Goal: Task Accomplishment & Management: Complete application form

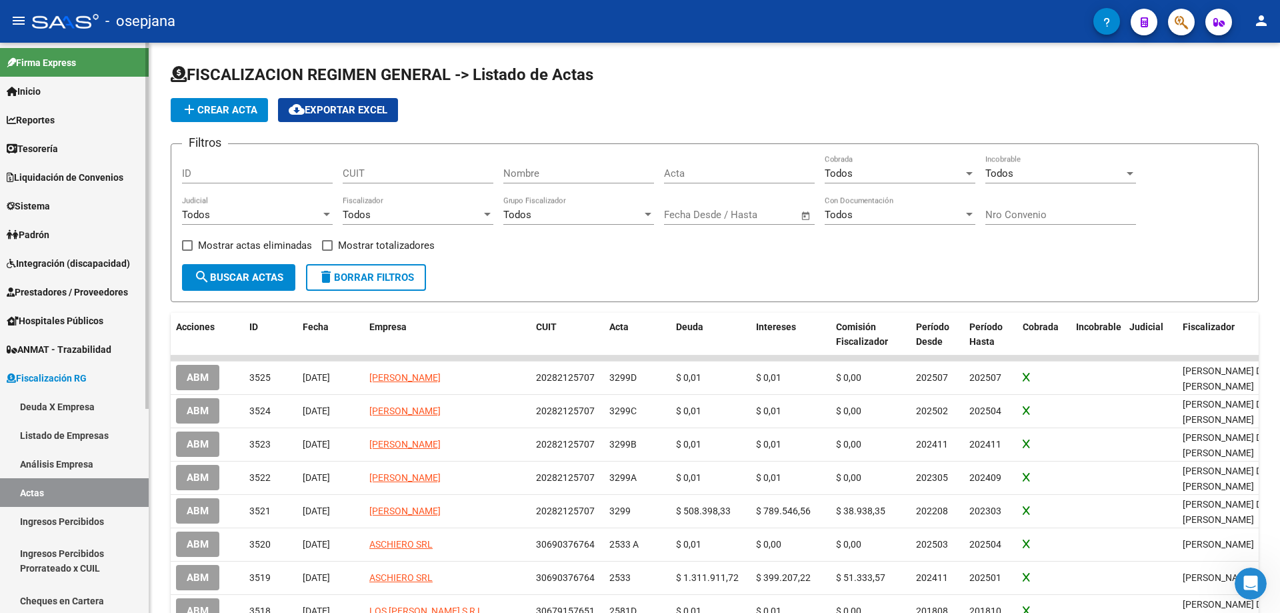
click at [48, 379] on span "Fiscalización RG" at bounding box center [47, 378] width 80 height 15
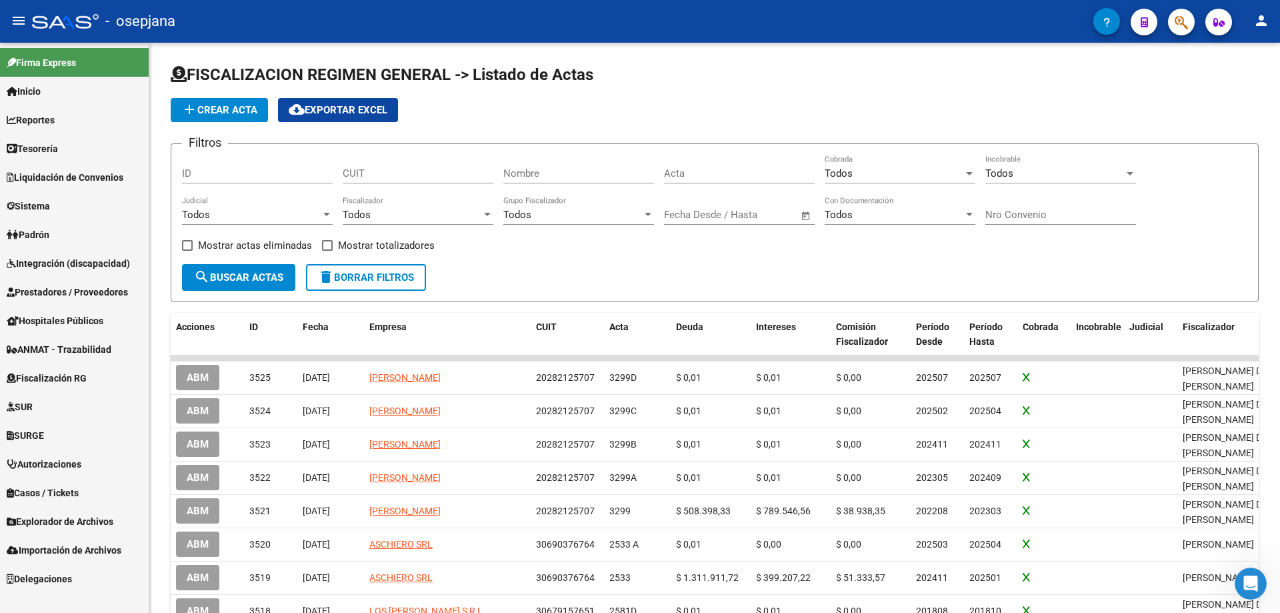
click at [39, 287] on span "Prestadores / Proveedores" at bounding box center [67, 292] width 121 height 15
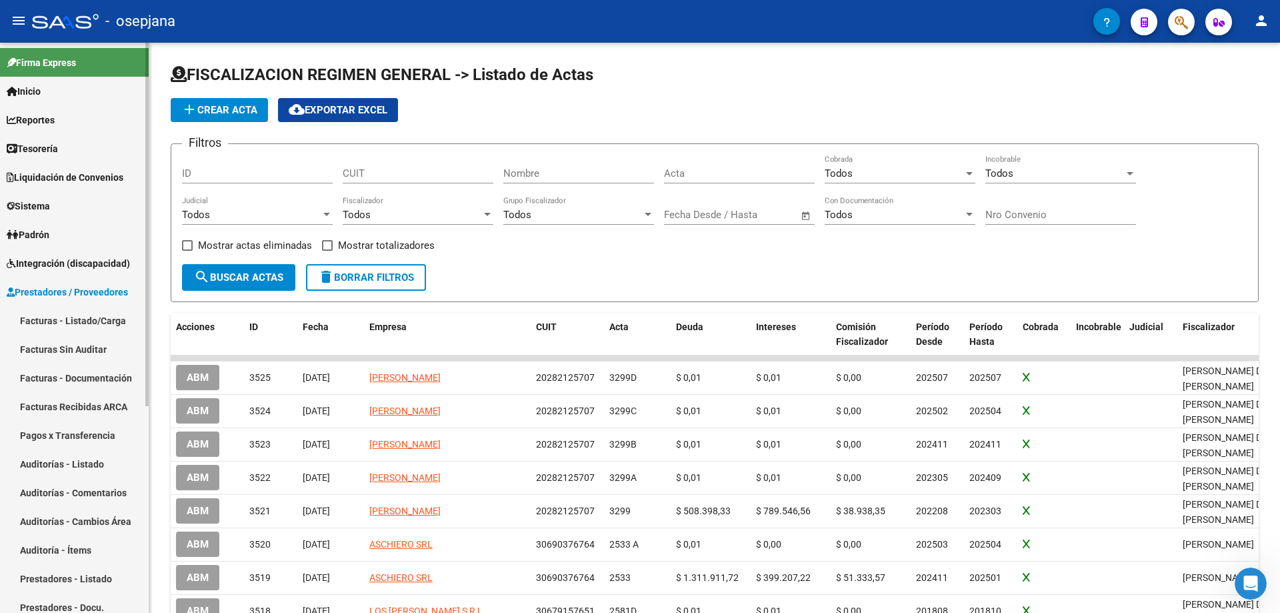
click at [52, 576] on link "Prestadores - Listado" at bounding box center [74, 578] width 149 height 29
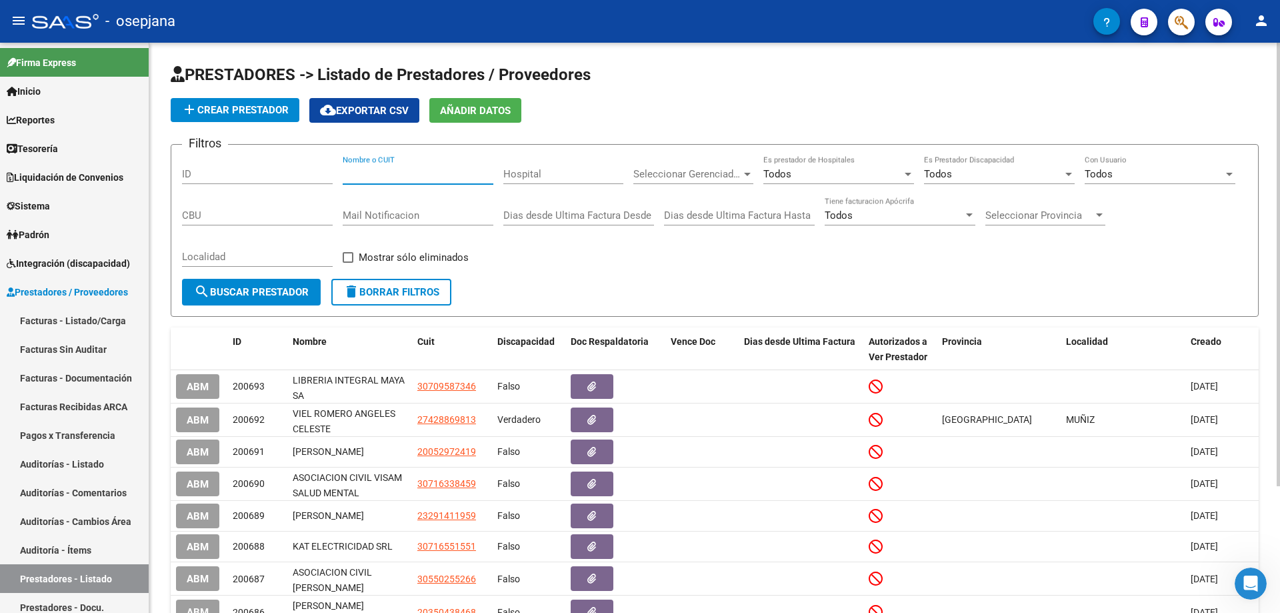
click at [391, 171] on input "Nombre o CUIT" at bounding box center [418, 174] width 151 height 12
paste input "71759940"
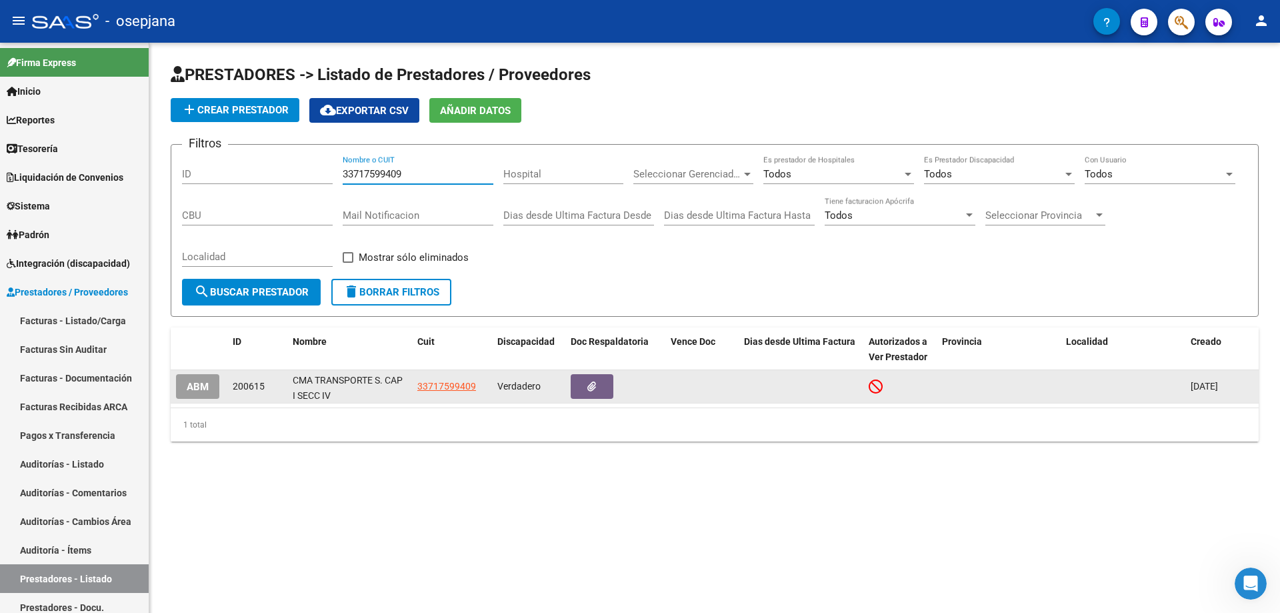
type input "33717599409"
click at [194, 386] on span "ABM" at bounding box center [198, 387] width 22 height 12
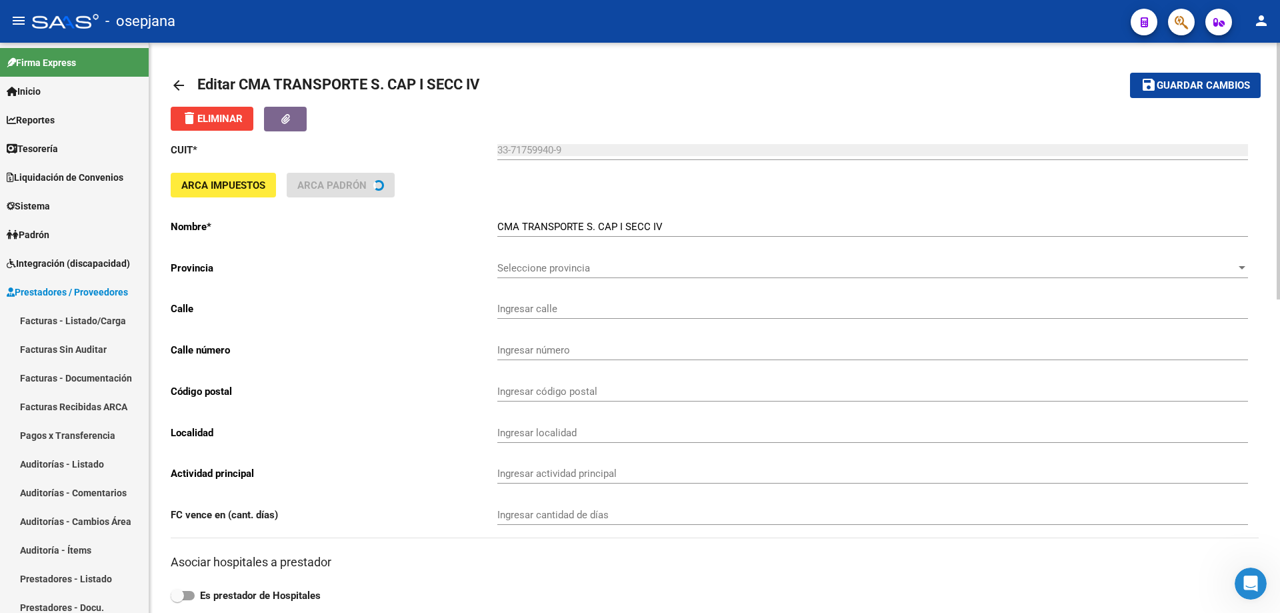
type input "ESQUIU"
type input "580"
type input "1722"
type input "MERLO"
type input "492190"
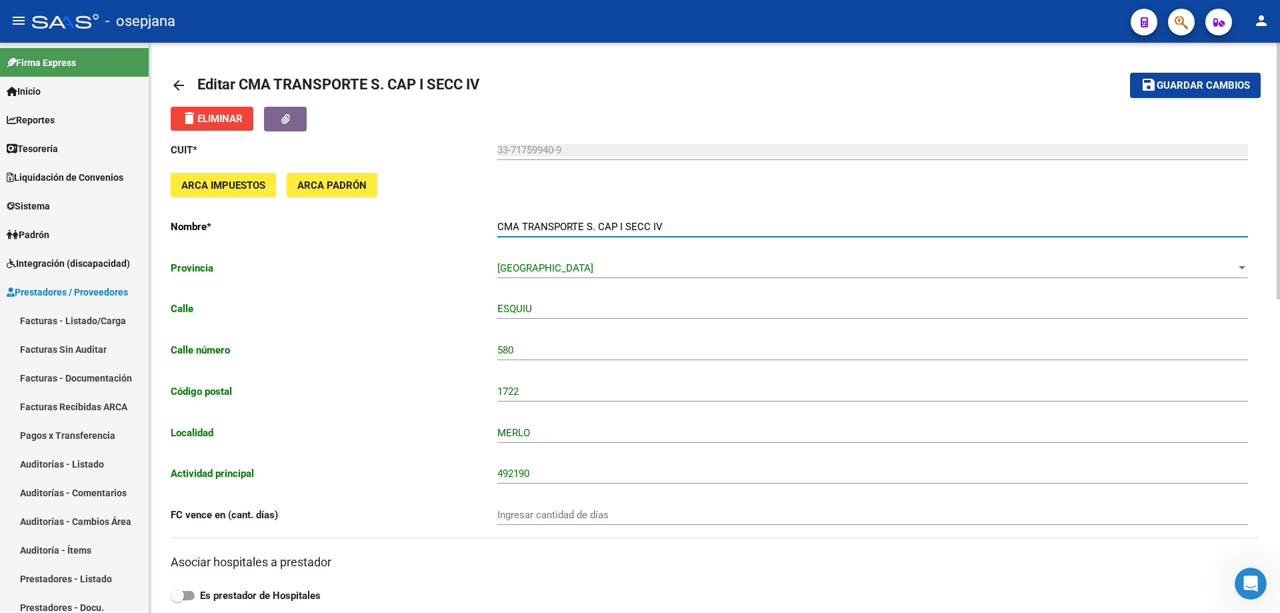
drag, startPoint x: 497, startPoint y: 224, endPoint x: 677, endPoint y: 223, distance: 180.0
click at [677, 223] on input "CMA TRANSPORTE S. CAP I SECC IV" at bounding box center [872, 227] width 751 height 12
click at [1208, 83] on span "Guardar cambios" at bounding box center [1203, 86] width 93 height 12
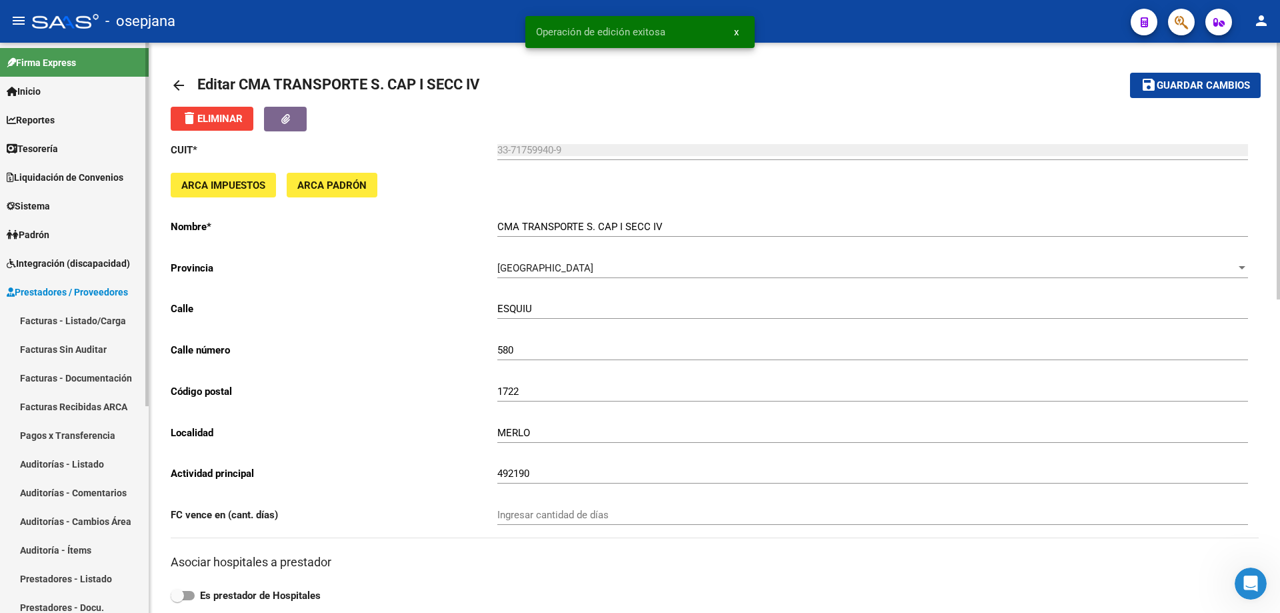
click at [41, 292] on span "Prestadores / Proveedores" at bounding box center [67, 292] width 121 height 15
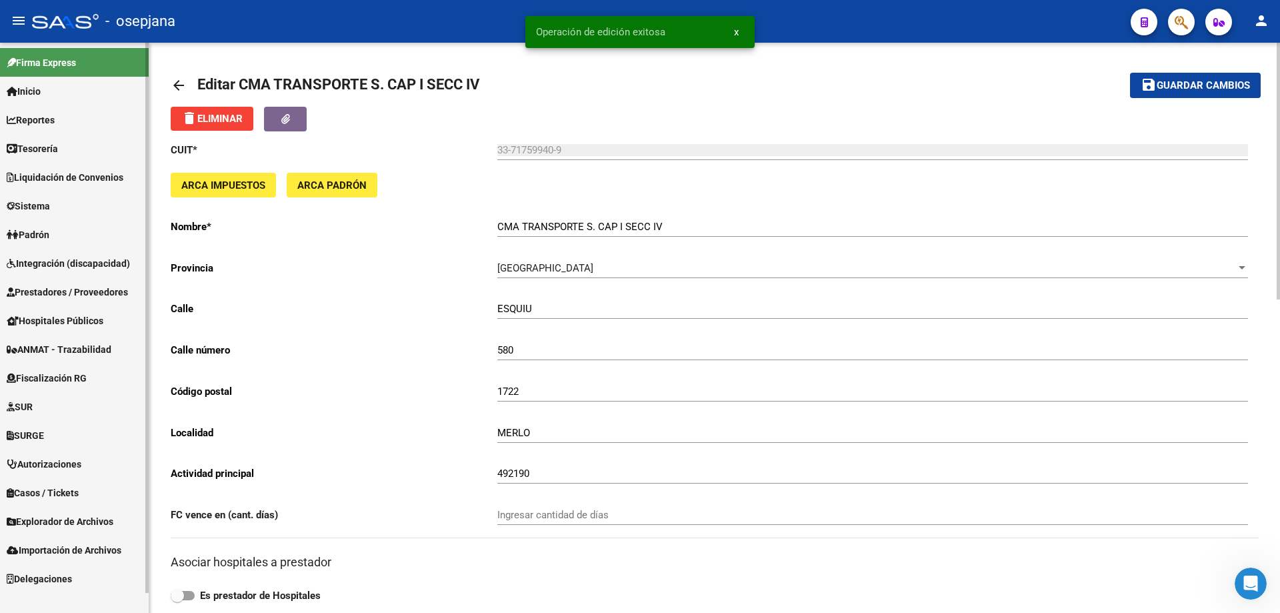
click at [45, 205] on span "Sistema" at bounding box center [28, 206] width 43 height 15
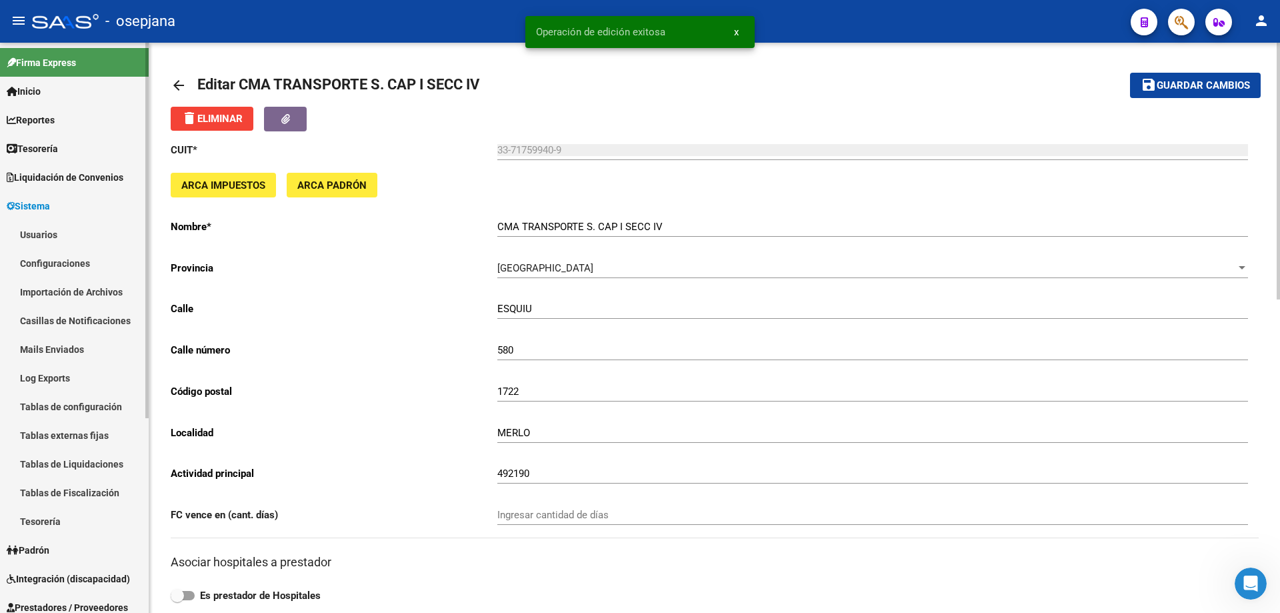
click at [54, 237] on link "Usuarios" at bounding box center [74, 234] width 149 height 29
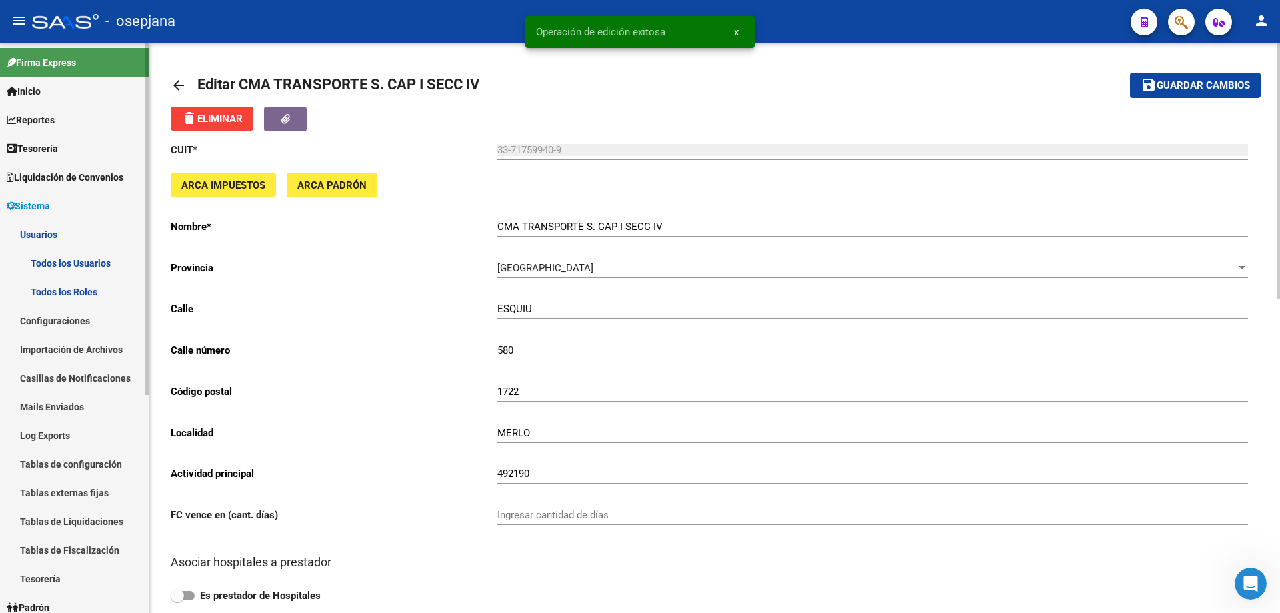
click at [62, 261] on link "Todos los Usuarios" at bounding box center [74, 263] width 149 height 29
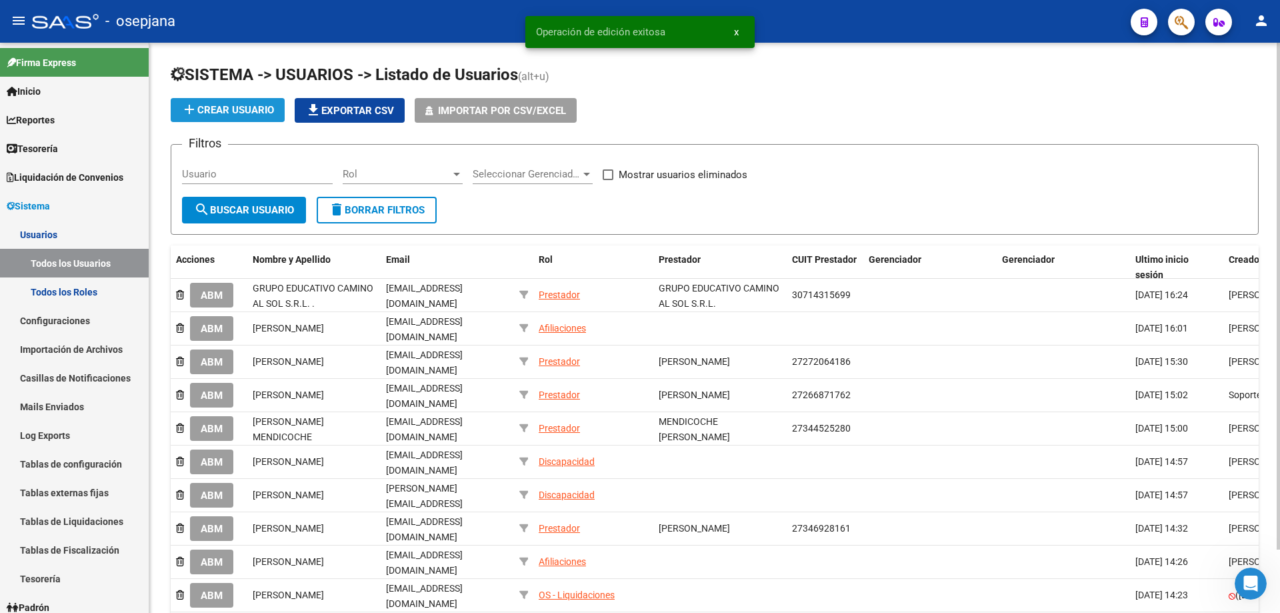
click at [244, 107] on span "add Crear Usuario" at bounding box center [227, 110] width 93 height 12
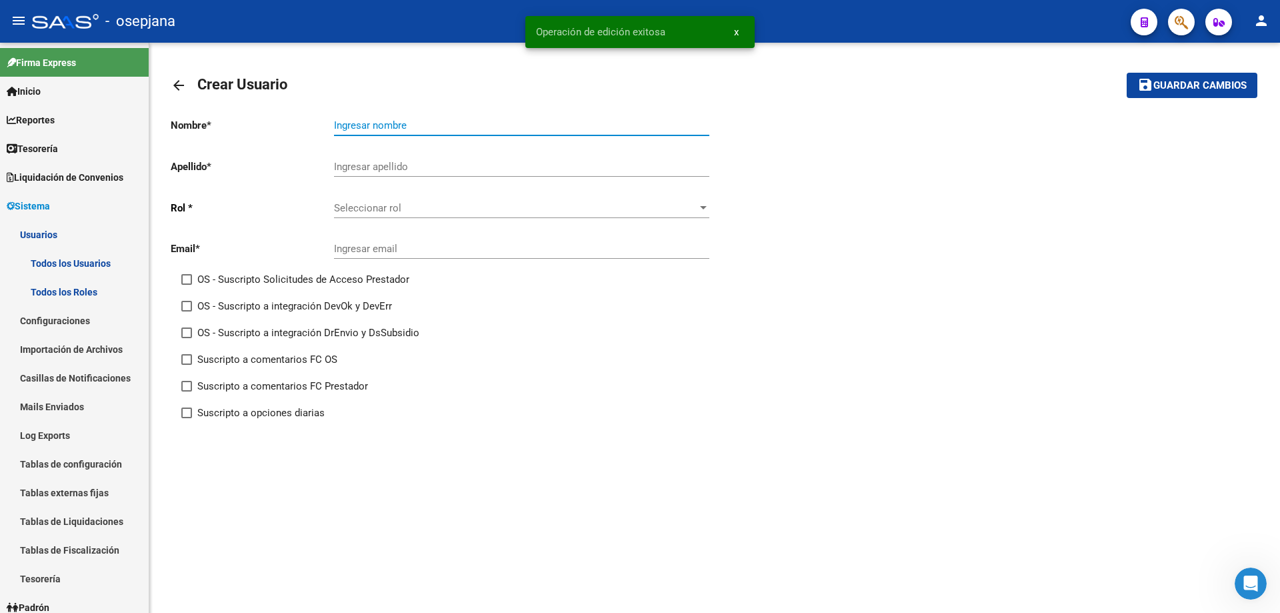
click at [371, 128] on input "Ingresar nombre" at bounding box center [521, 125] width 375 height 12
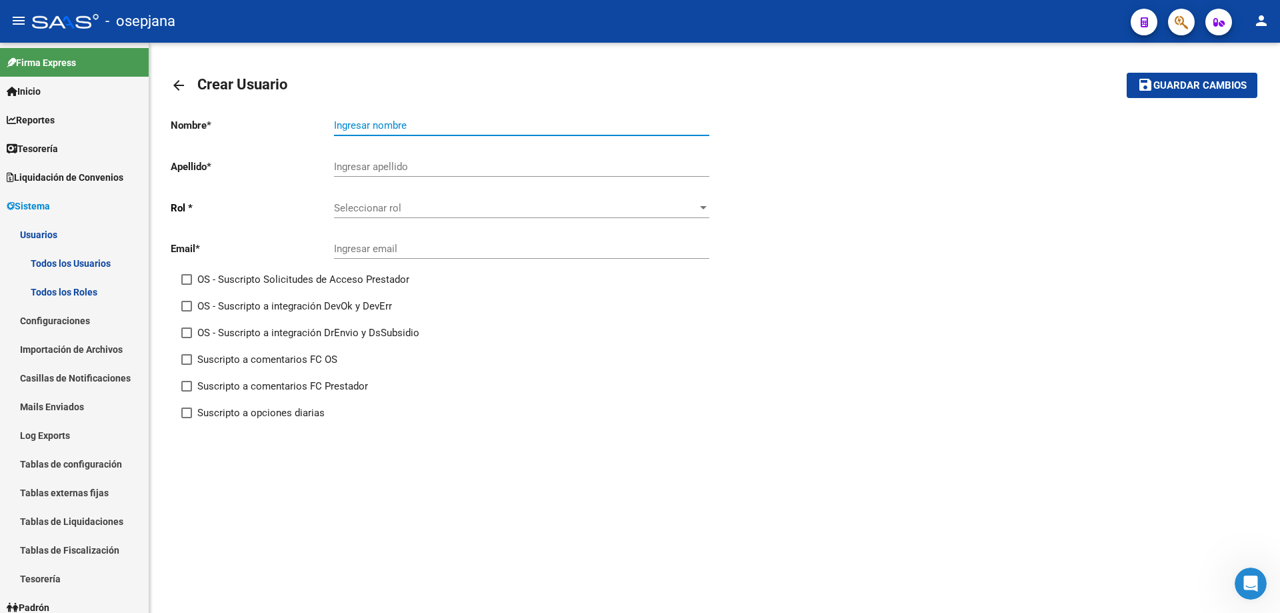
paste input "CMA TRANSPORTE S. CAP I SECC IV"
type input "CMA TRANSPORTE S. CAP I SECC IV"
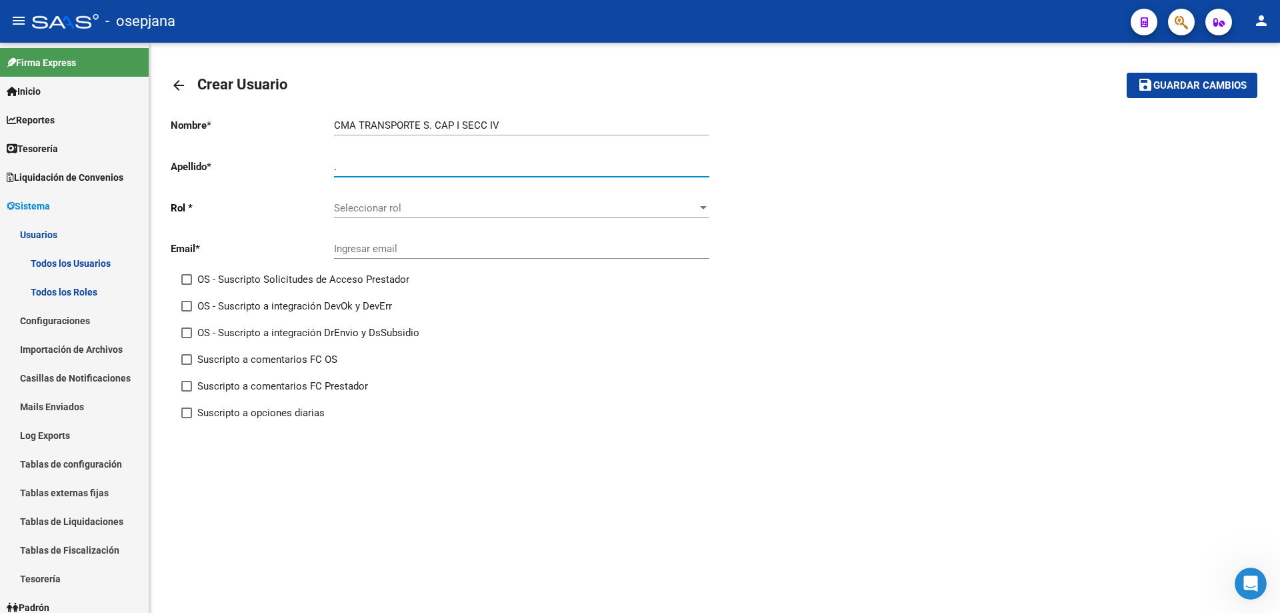
type input "."
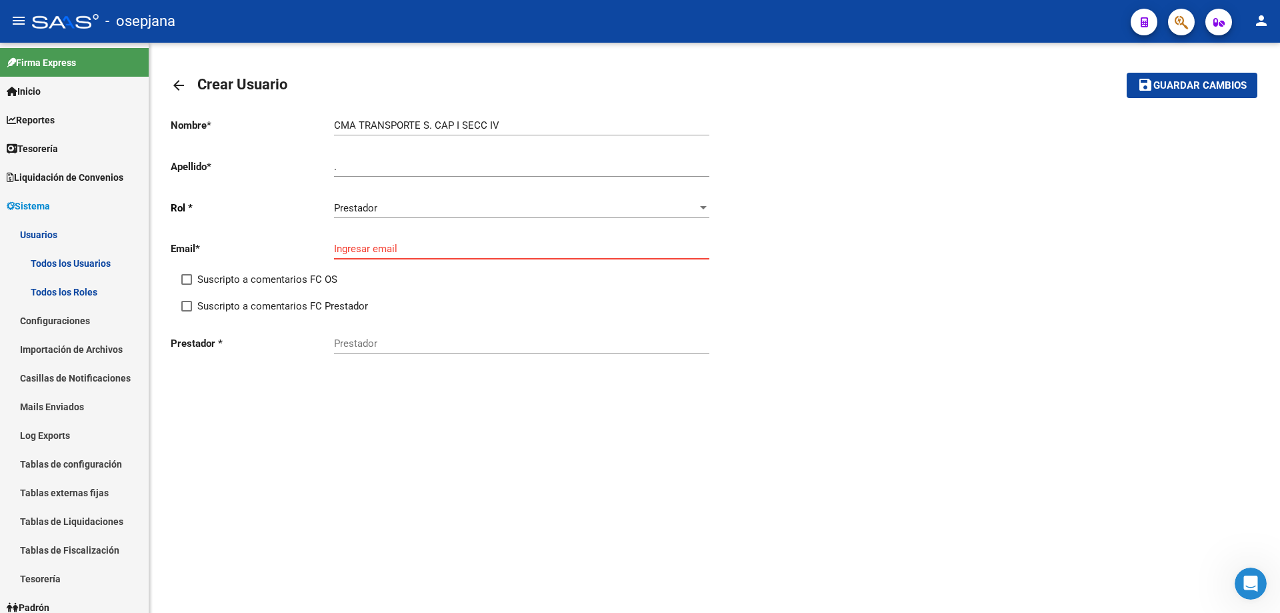
paste input "[EMAIL_ADDRESS][DOMAIN_NAME]"
type input "[EMAIL_ADDRESS][DOMAIN_NAME]"
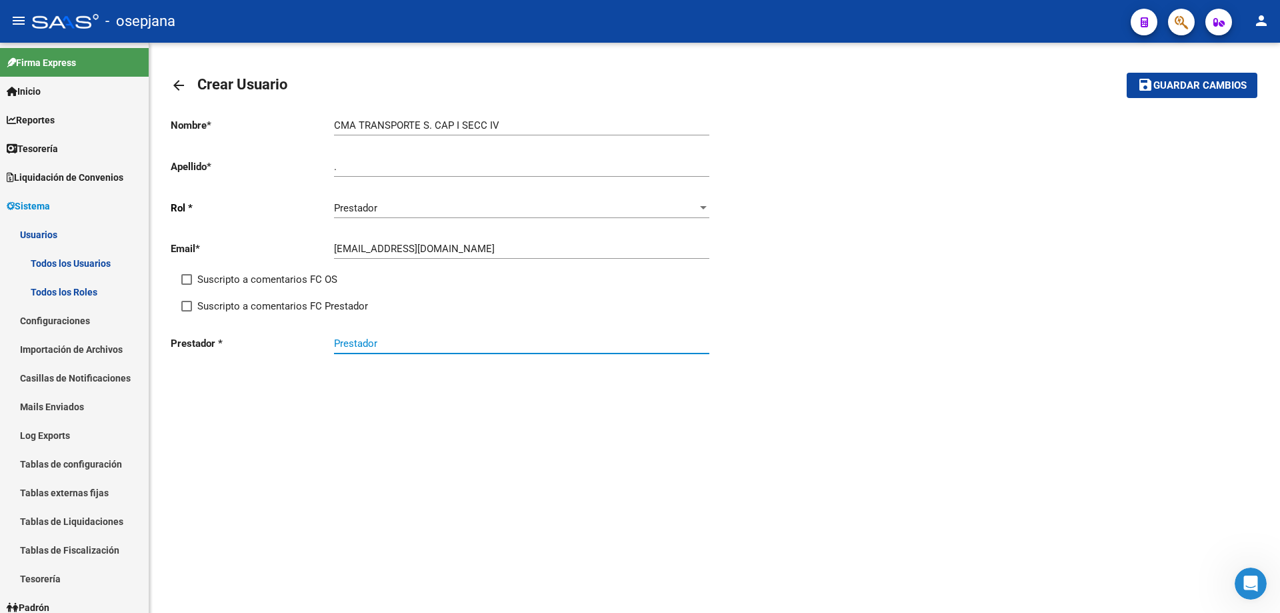
click at [385, 343] on input "Prestador" at bounding box center [521, 343] width 375 height 12
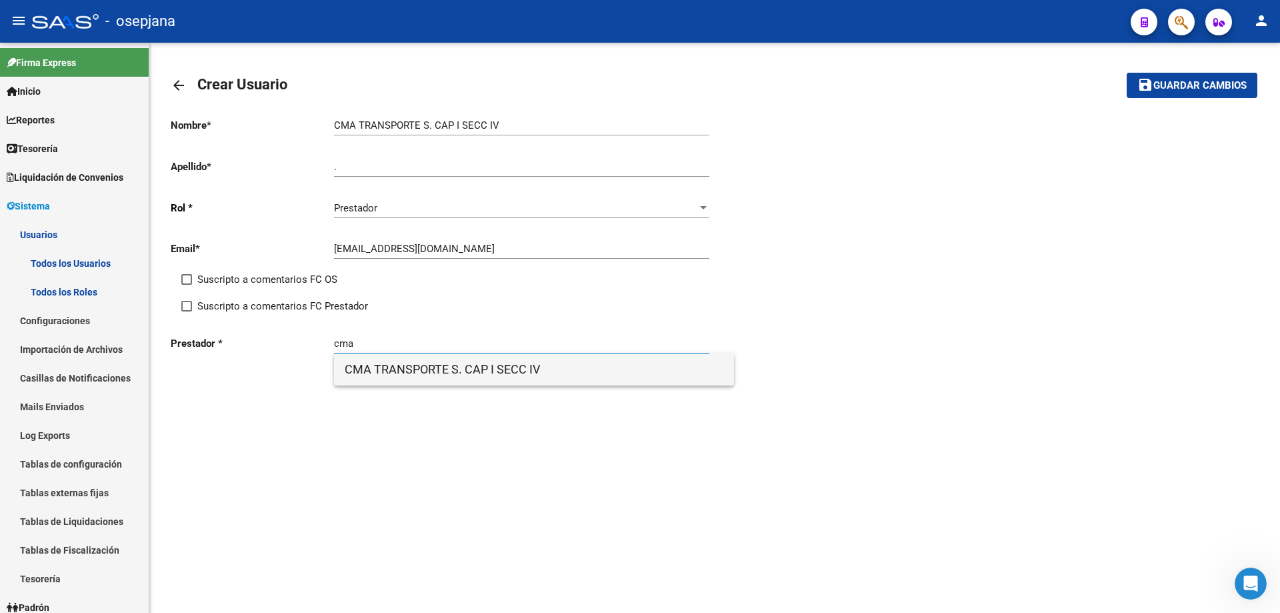
click at [462, 372] on span "CMA TRANSPORTE S. CAP I SECC IV" at bounding box center [534, 369] width 379 height 32
type input "CMA TRANSPORTE S. CAP I SECC IV"
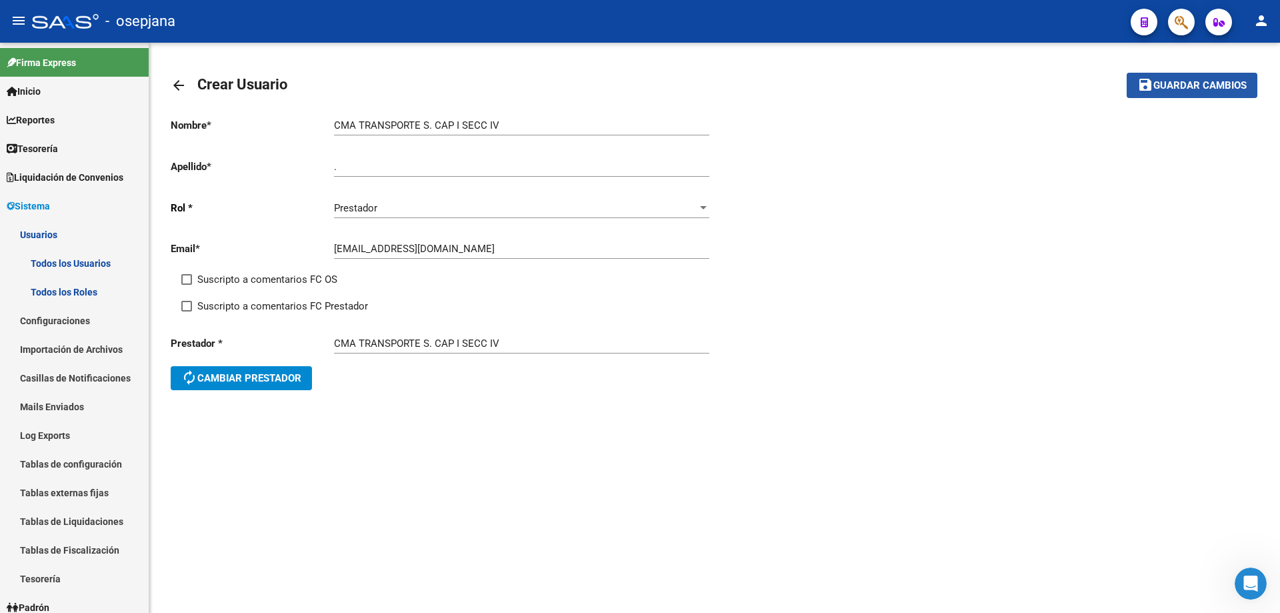
click at [1204, 79] on span "save Guardar cambios" at bounding box center [1192, 85] width 109 height 12
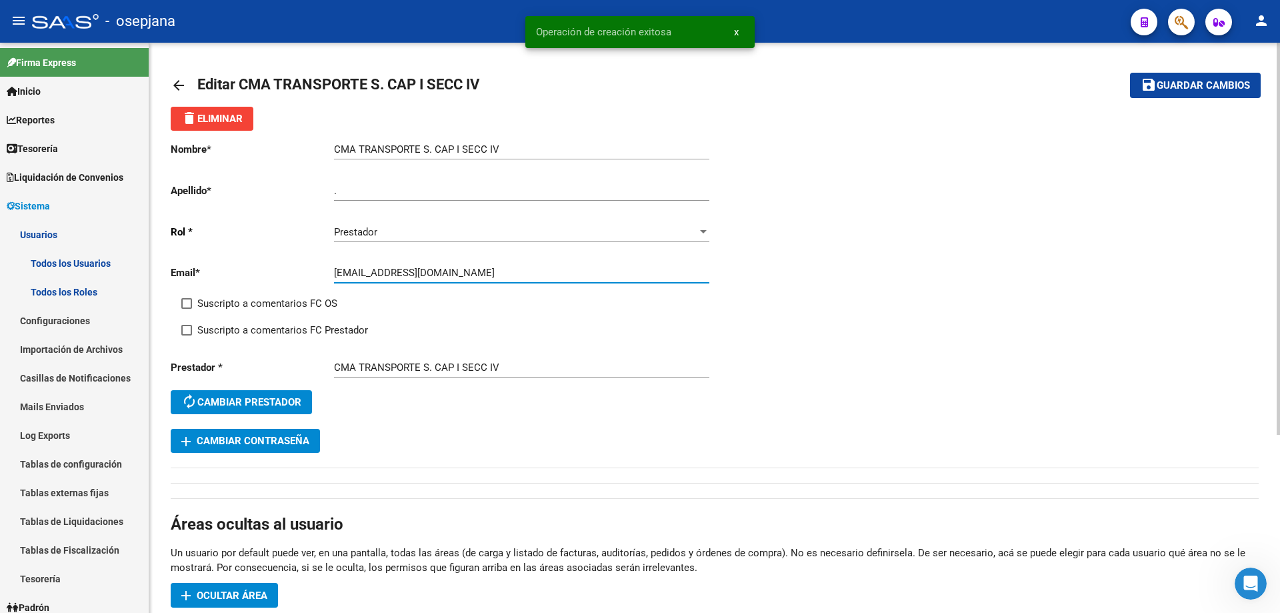
drag, startPoint x: 335, startPoint y: 272, endPoint x: 403, endPoint y: 274, distance: 68.0
click at [403, 274] on input "[EMAIL_ADDRESS][DOMAIN_NAME]" at bounding box center [521, 273] width 375 height 12
click at [291, 437] on span "add Cambiar Contraseña" at bounding box center [245, 441] width 128 height 12
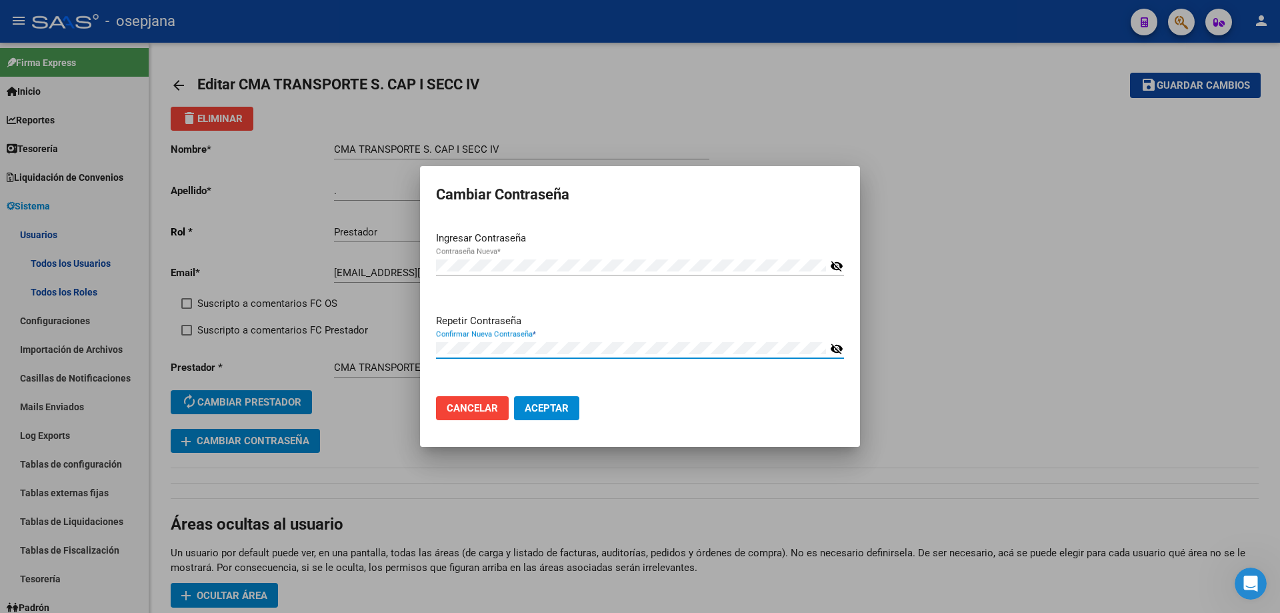
click at [514, 396] on button "Aceptar" at bounding box center [546, 408] width 65 height 24
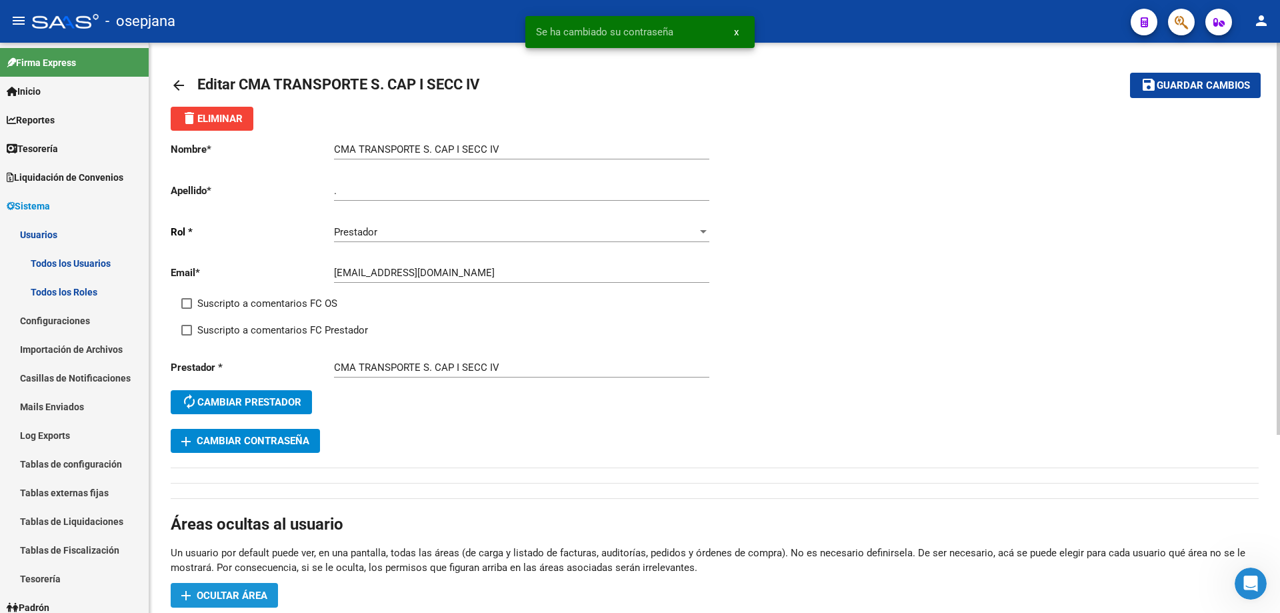
click at [199, 597] on span "Ocultar área" at bounding box center [232, 595] width 71 height 12
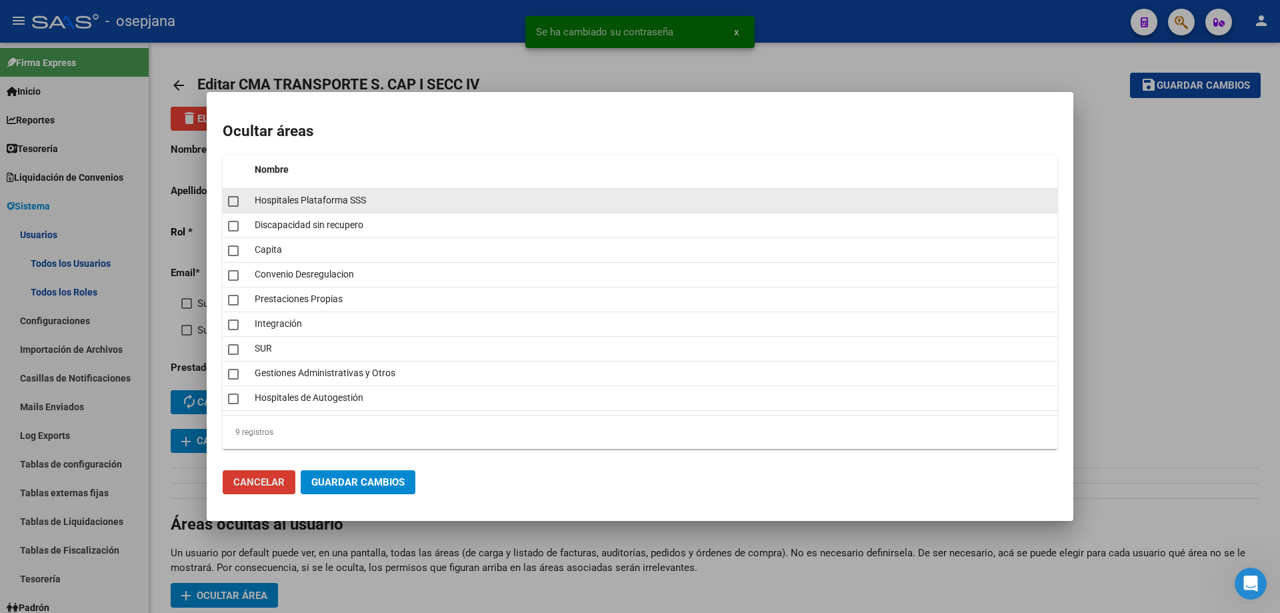
click at [232, 204] on span at bounding box center [233, 201] width 11 height 11
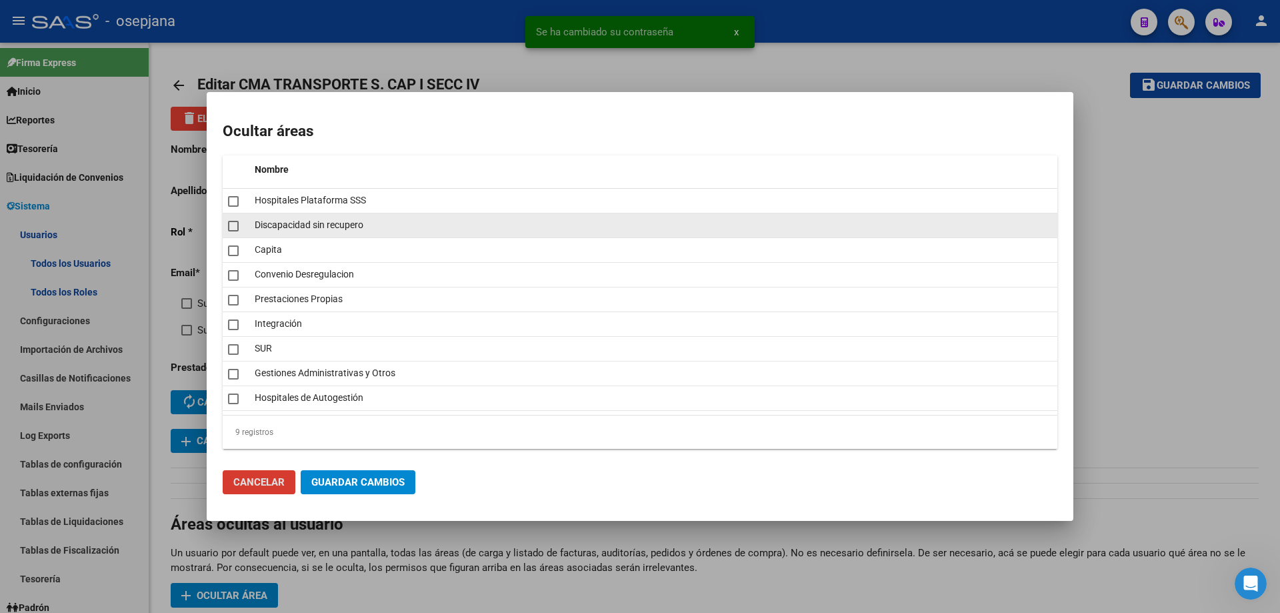
checkbox input "true"
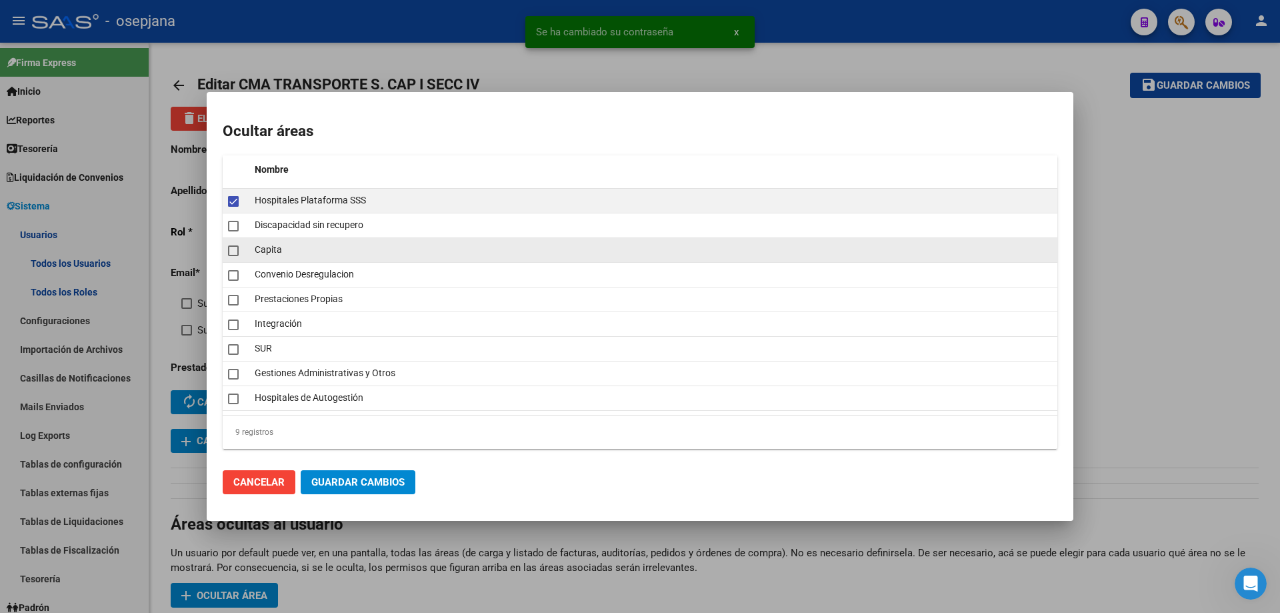
click at [227, 239] on datatable-body-cell at bounding box center [236, 250] width 27 height 24
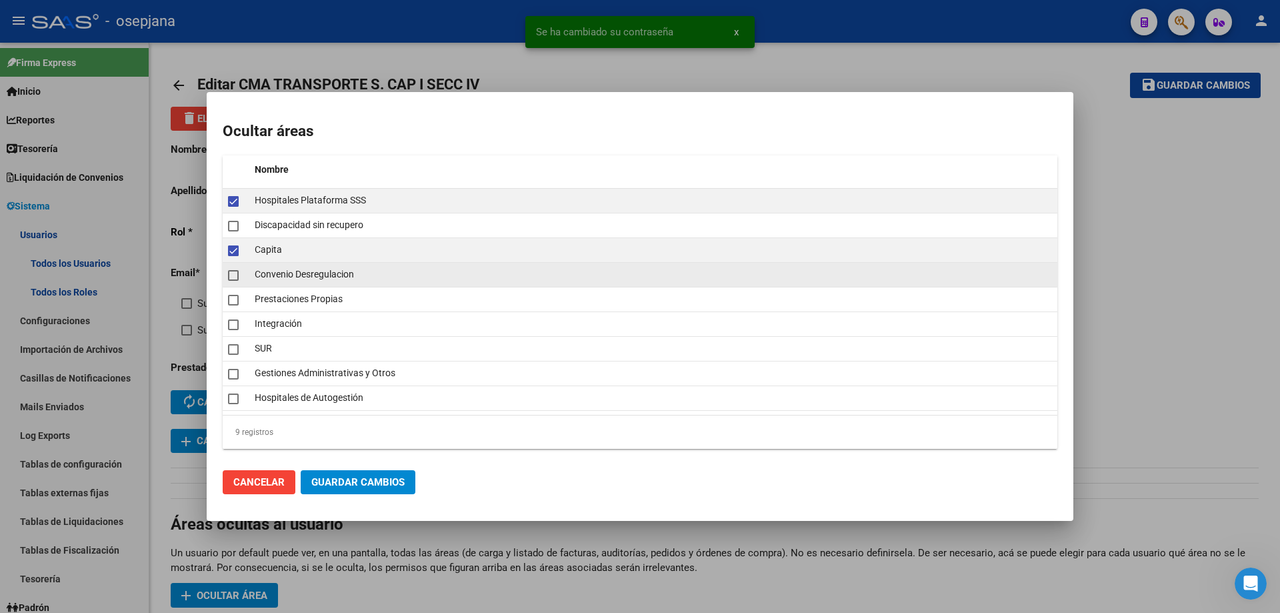
drag, startPoint x: 231, startPoint y: 258, endPoint x: 231, endPoint y: 274, distance: 16.0
click at [231, 259] on datatable-body-cell at bounding box center [236, 250] width 27 height 24
checkbox input "false"
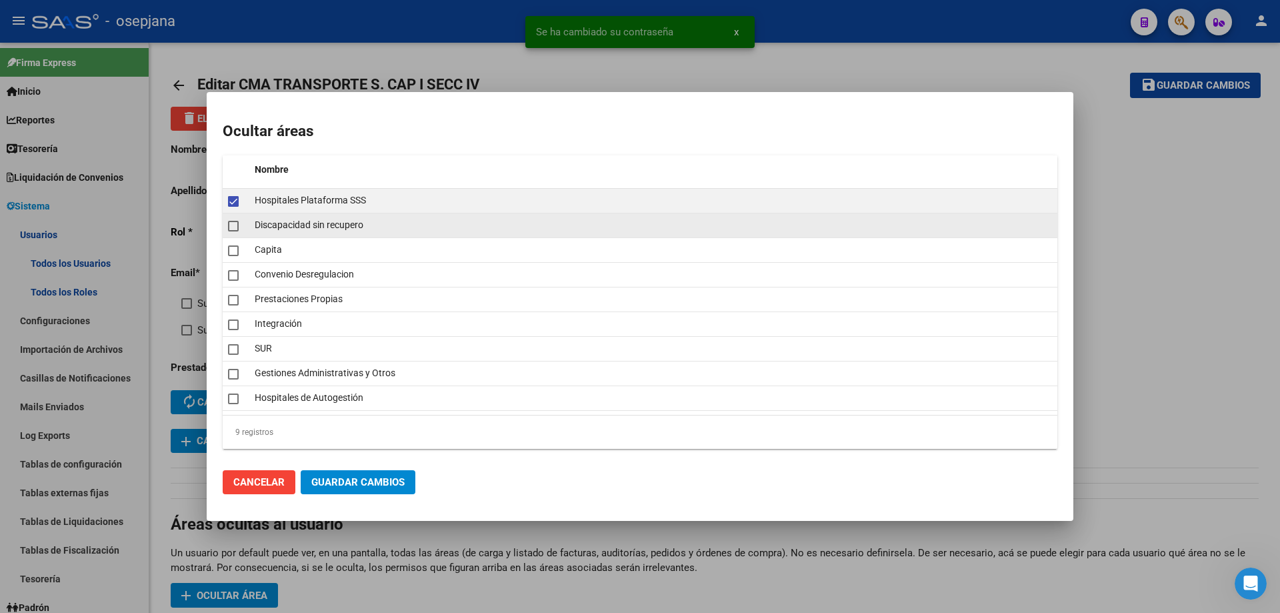
click at [229, 233] on mat-checkbox at bounding box center [233, 225] width 11 height 19
checkbox input "true"
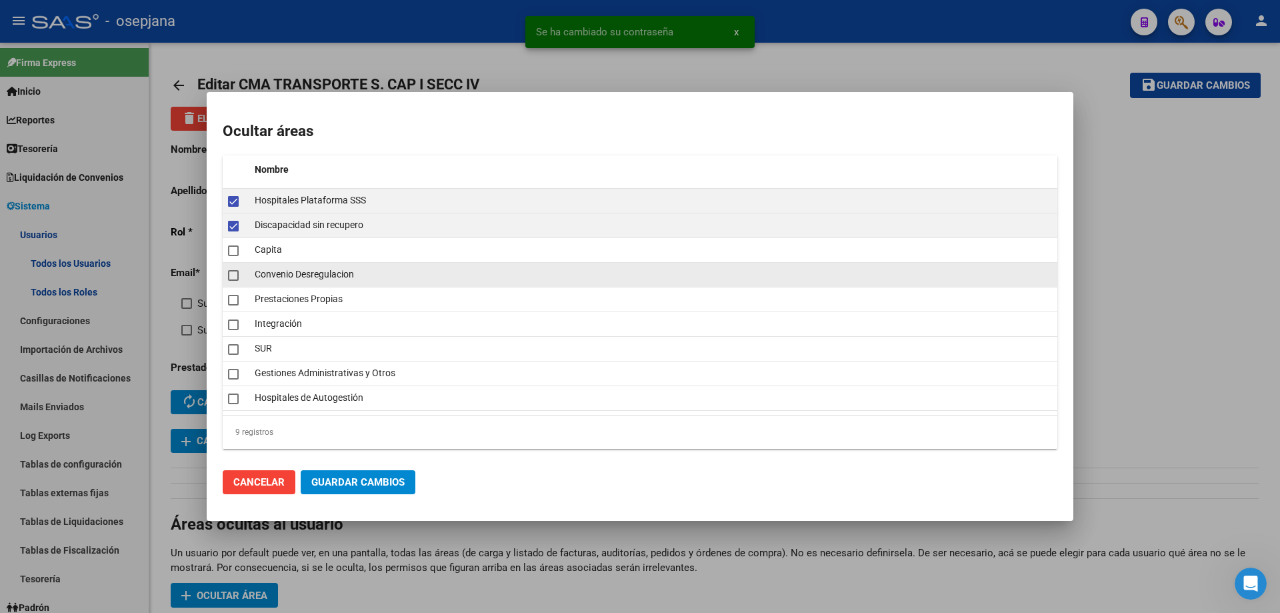
drag, startPoint x: 229, startPoint y: 251, endPoint x: 232, endPoint y: 270, distance: 18.9
click at [230, 252] on span at bounding box center [233, 250] width 11 height 11
checkbox input "true"
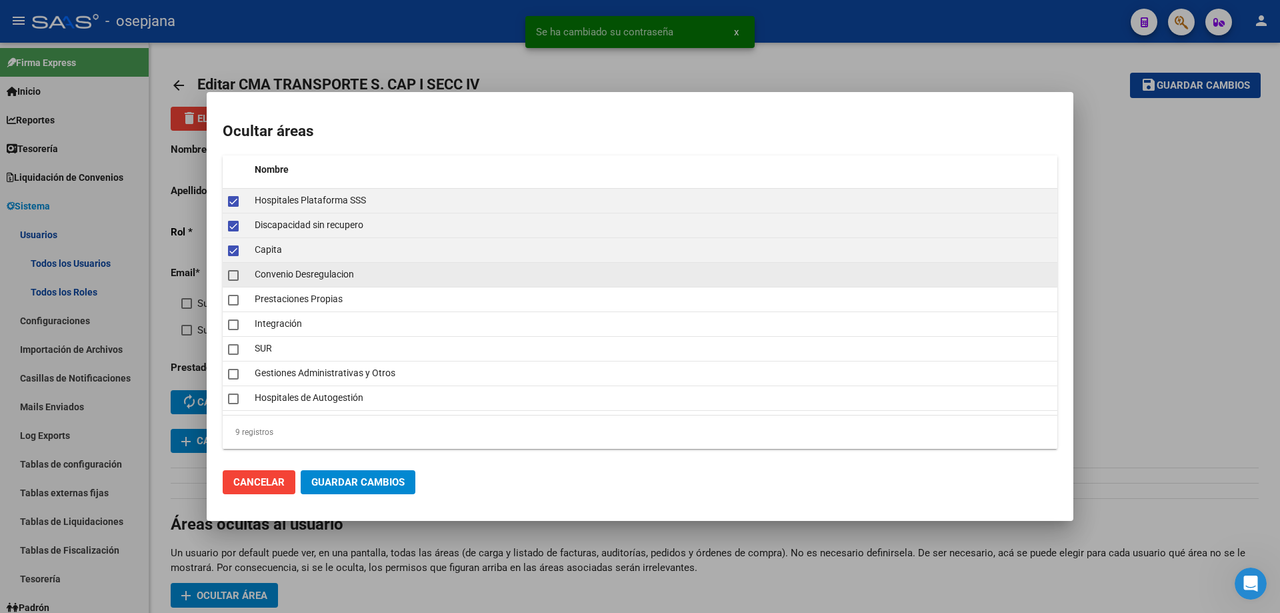
click at [232, 285] on datatable-body-cell at bounding box center [236, 275] width 27 height 24
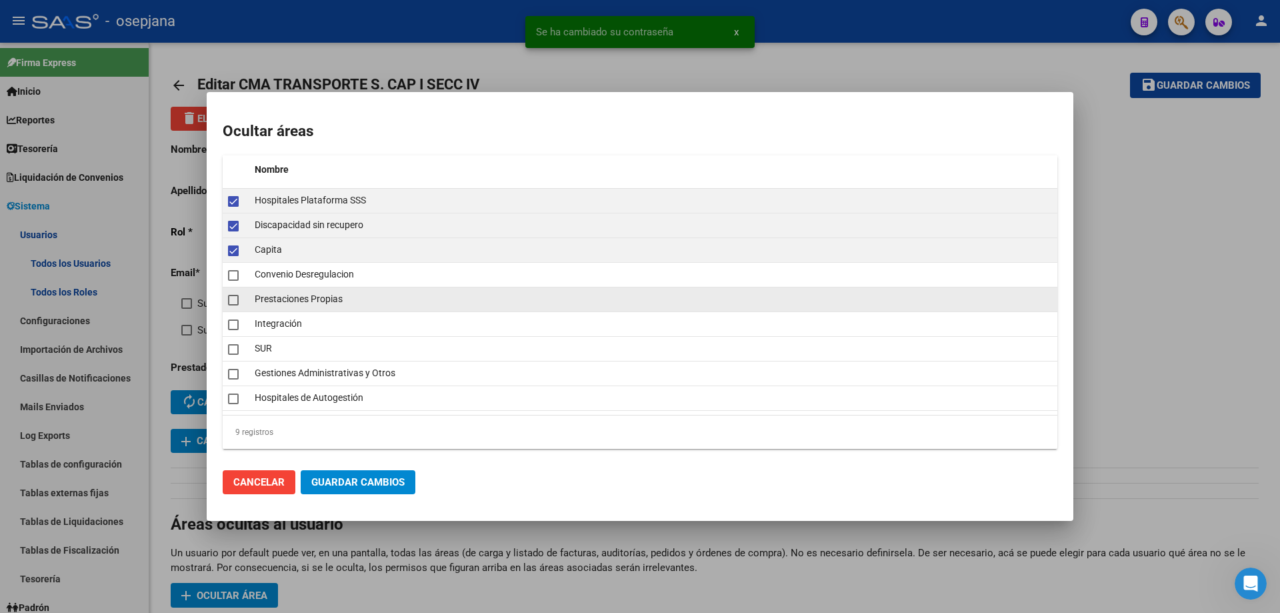
checkbox input "true"
click at [234, 307] on mat-checkbox at bounding box center [233, 299] width 11 height 19
checkbox input "true"
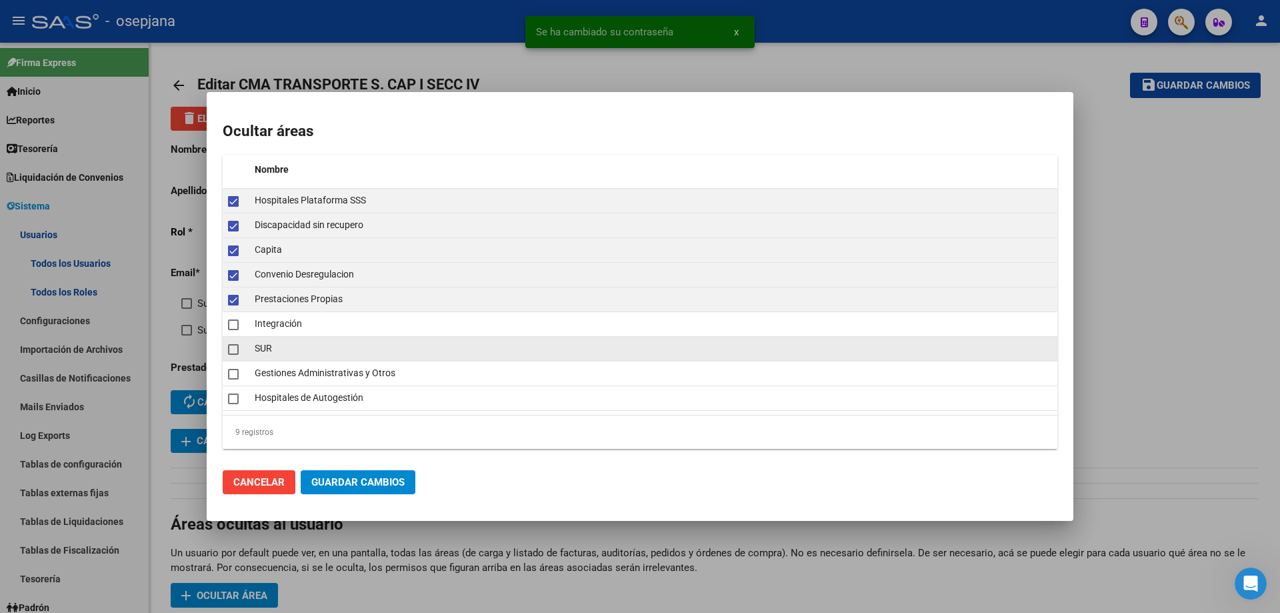
drag, startPoint x: 233, startPoint y: 353, endPoint x: 233, endPoint y: 367, distance: 14.0
click at [233, 354] on span at bounding box center [233, 349] width 11 height 11
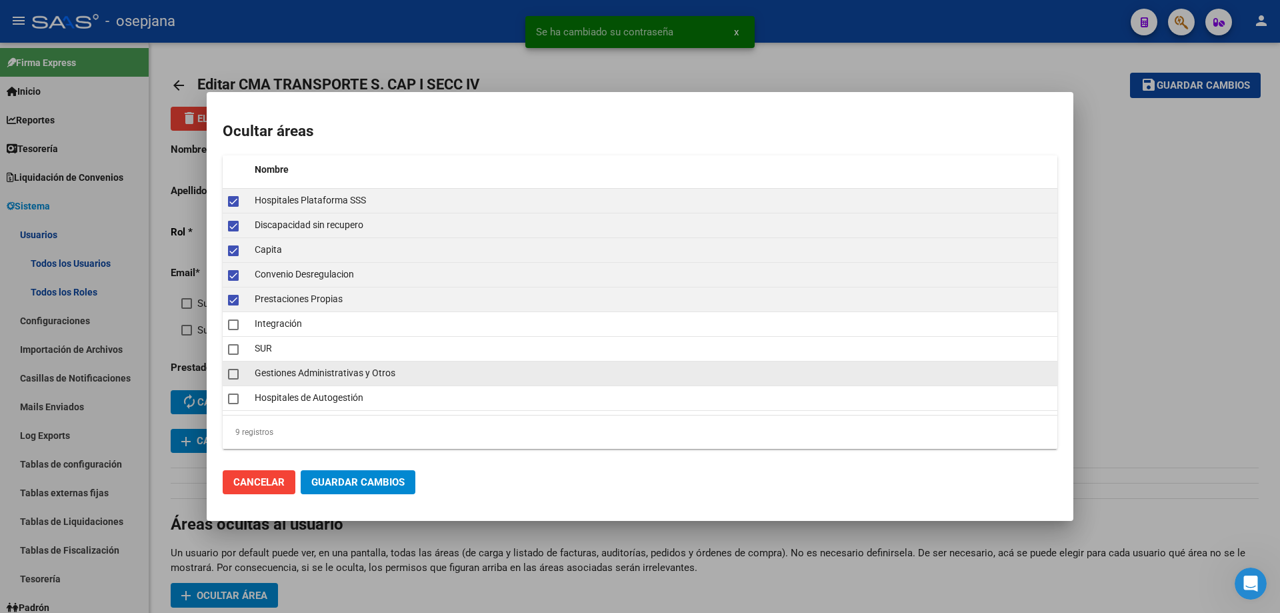
checkbox input "true"
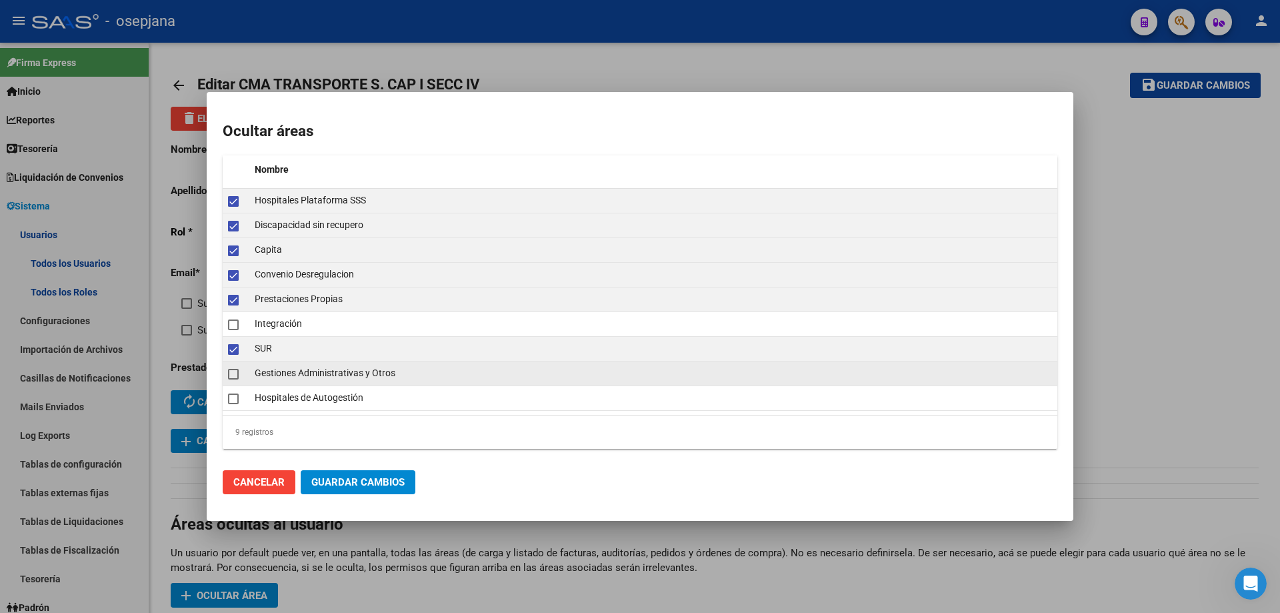
click at [233, 373] on span at bounding box center [233, 374] width 11 height 11
checkbox input "true"
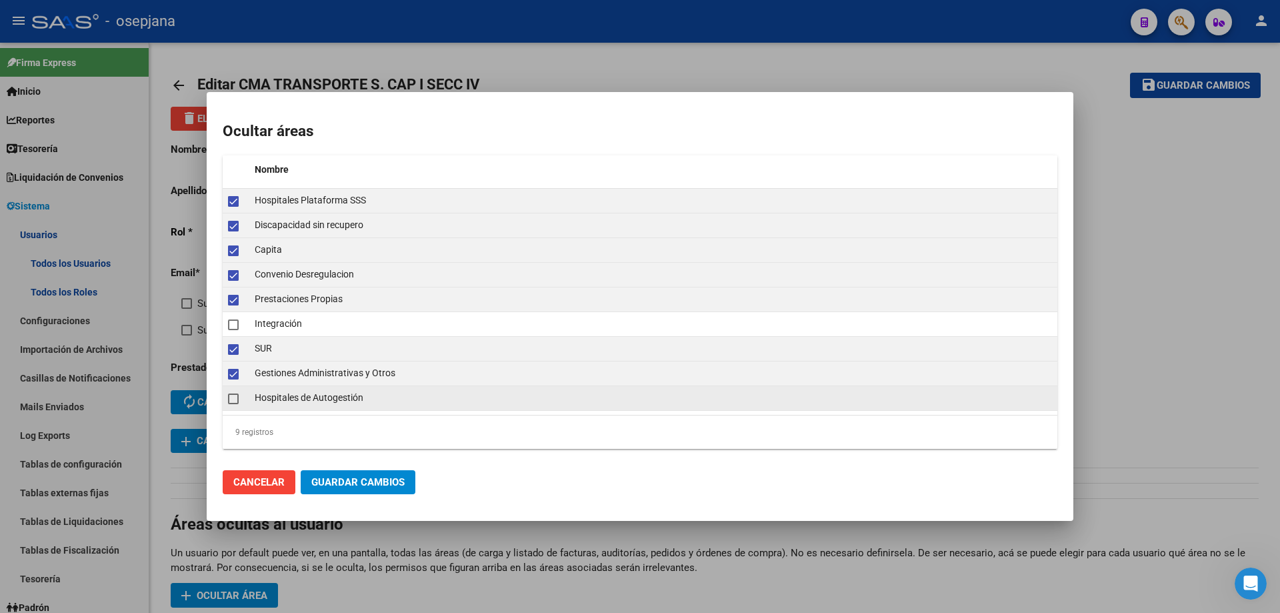
drag, startPoint x: 233, startPoint y: 383, endPoint x: 234, endPoint y: 400, distance: 16.7
click at [233, 387] on datatable-scroller "Hospitales Plataforma SSS Discapacidad sin recupero Capita Convenio Desregulaci…" at bounding box center [640, 300] width 835 height 222
click at [233, 403] on span at bounding box center [233, 398] width 11 height 11
checkbox input "true"
click at [345, 477] on span "Guardar Cambios" at bounding box center [357, 482] width 93 height 12
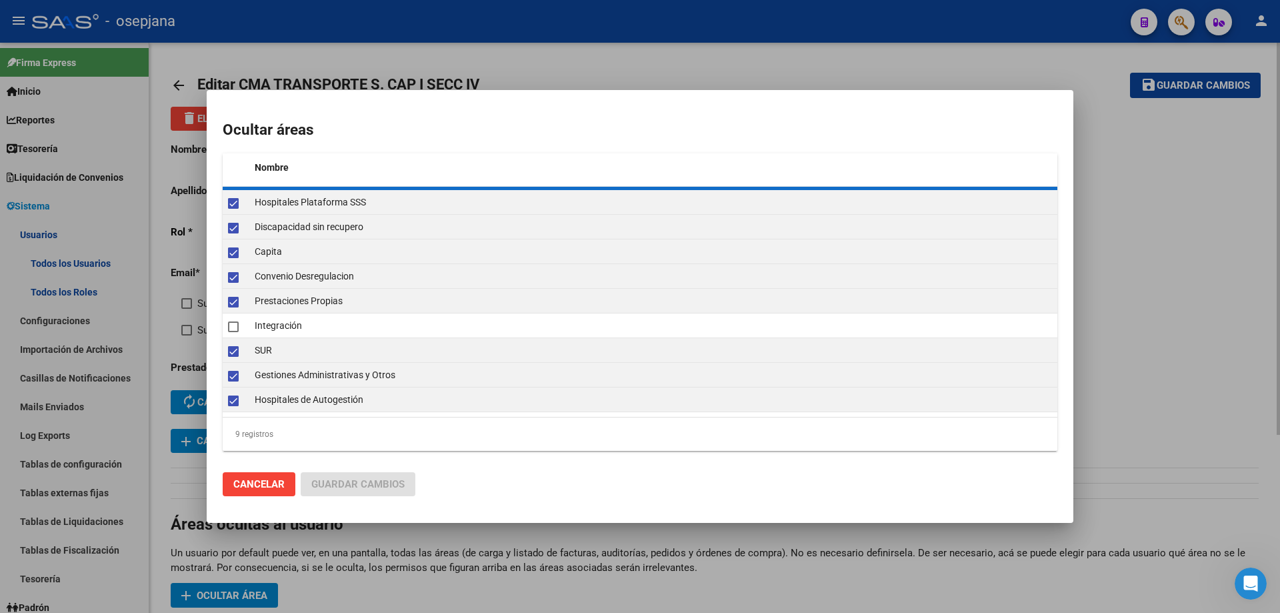
checkbox input "false"
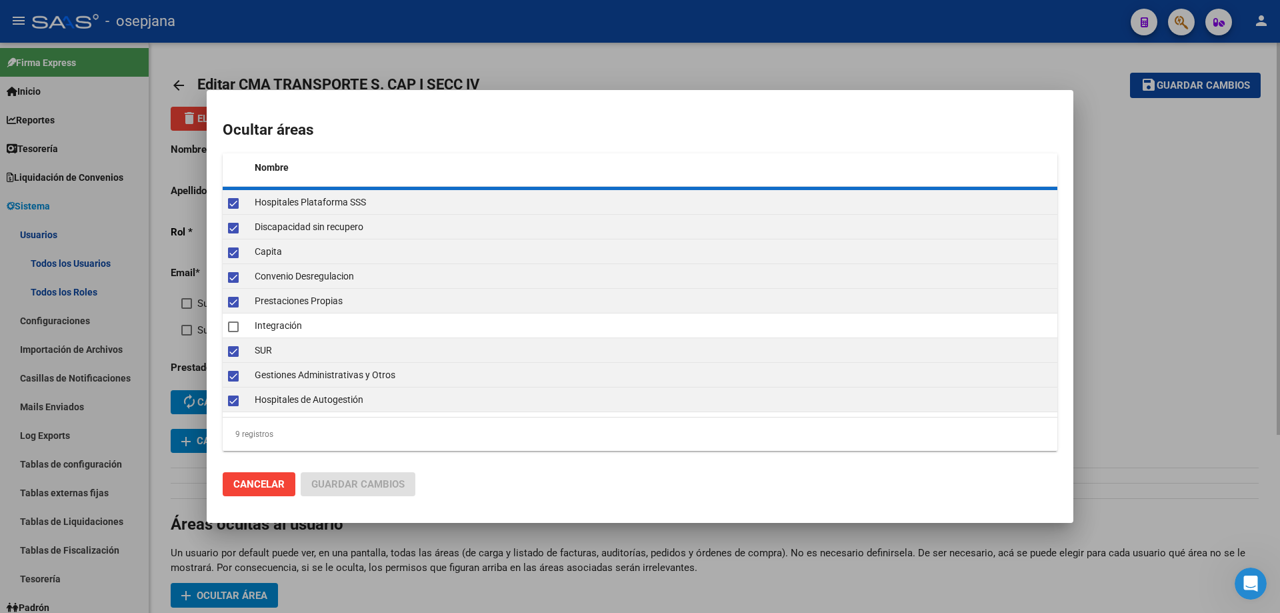
checkbox input "false"
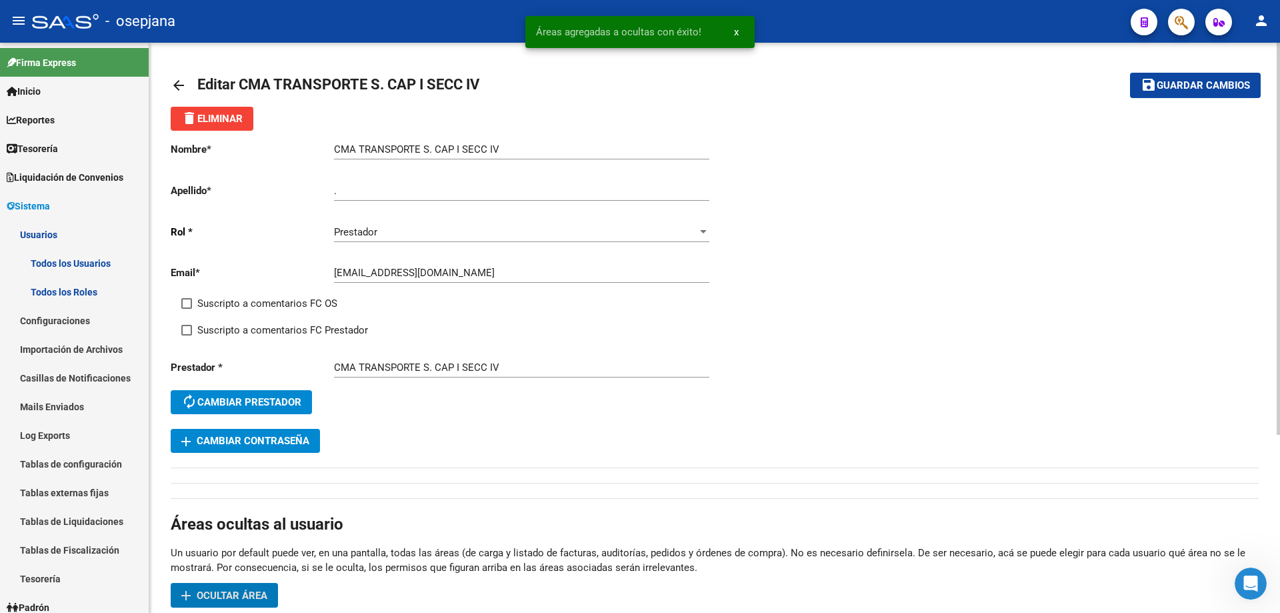
click at [1213, 82] on span "Guardar cambios" at bounding box center [1203, 86] width 93 height 12
